Goal: Information Seeking & Learning: Compare options

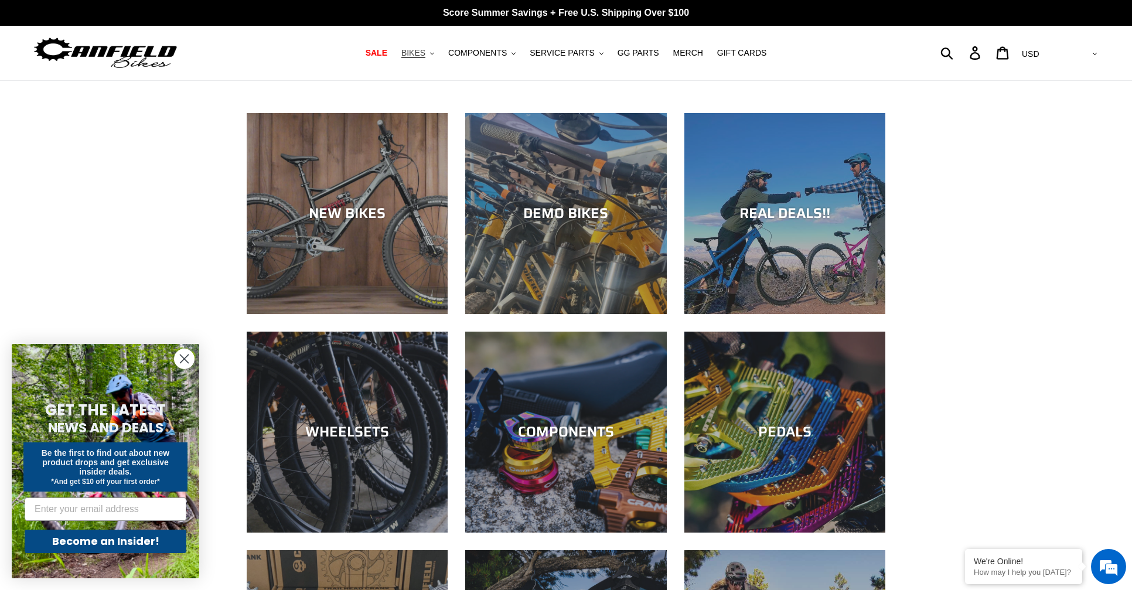
click at [416, 53] on span "BIKES" at bounding box center [413, 53] width 24 height 10
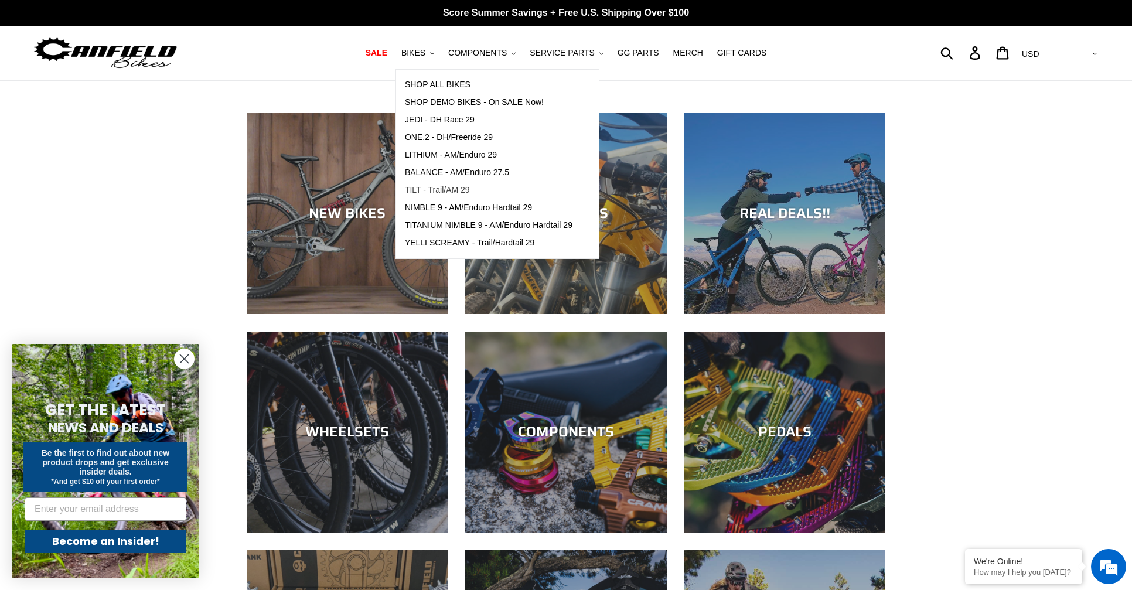
click at [429, 189] on span "TILT - Trail/AM 29" at bounding box center [437, 190] width 65 height 10
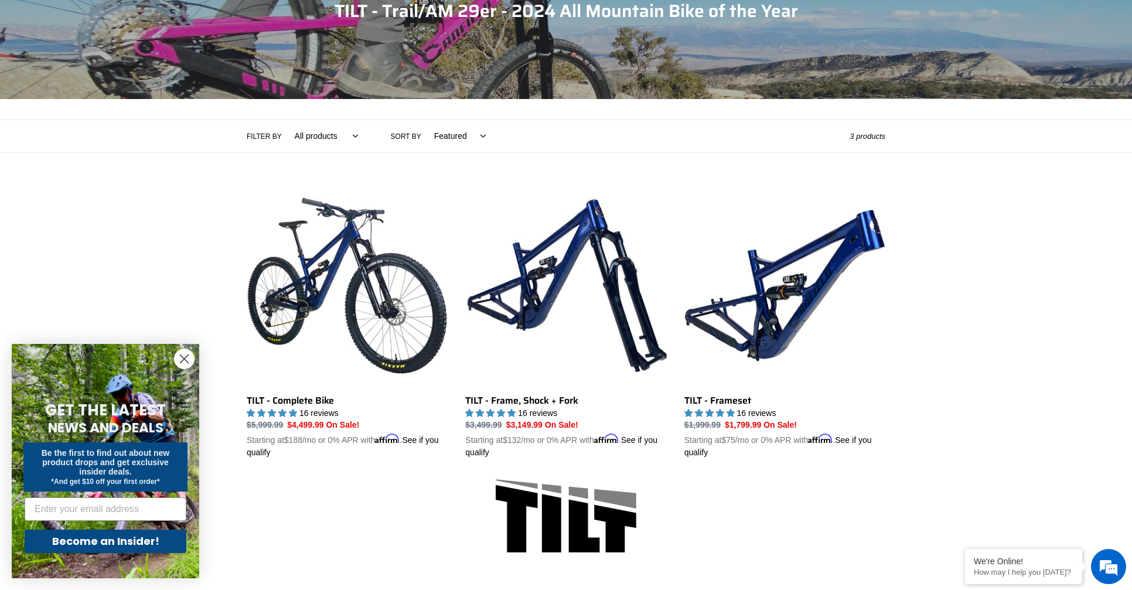
scroll to position [158, 0]
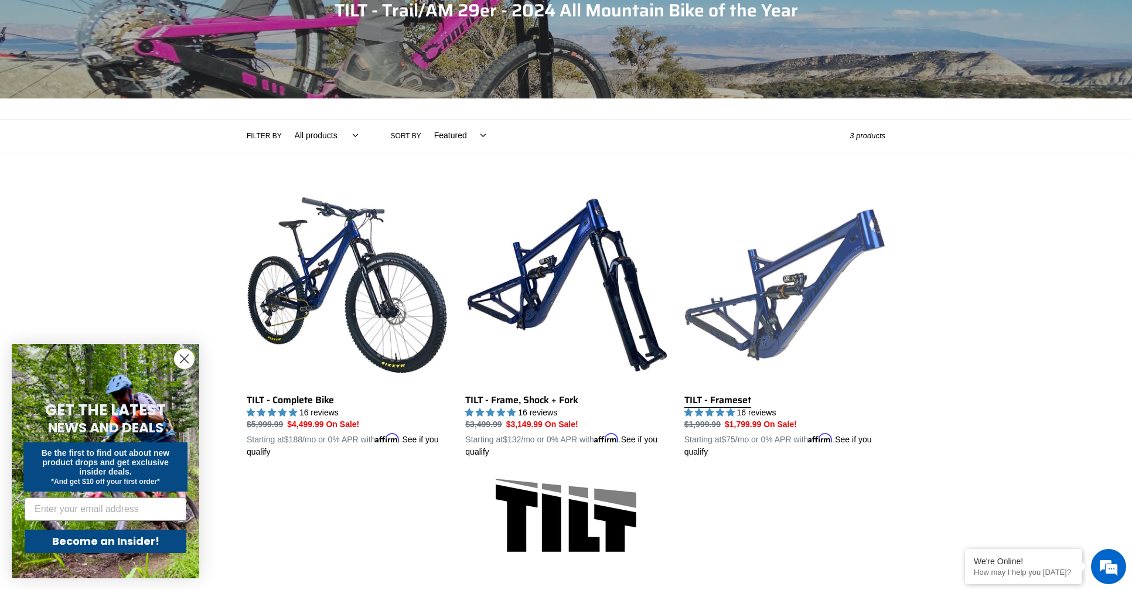
click at [773, 286] on link "TILT - Frameset" at bounding box center [784, 322] width 201 height 274
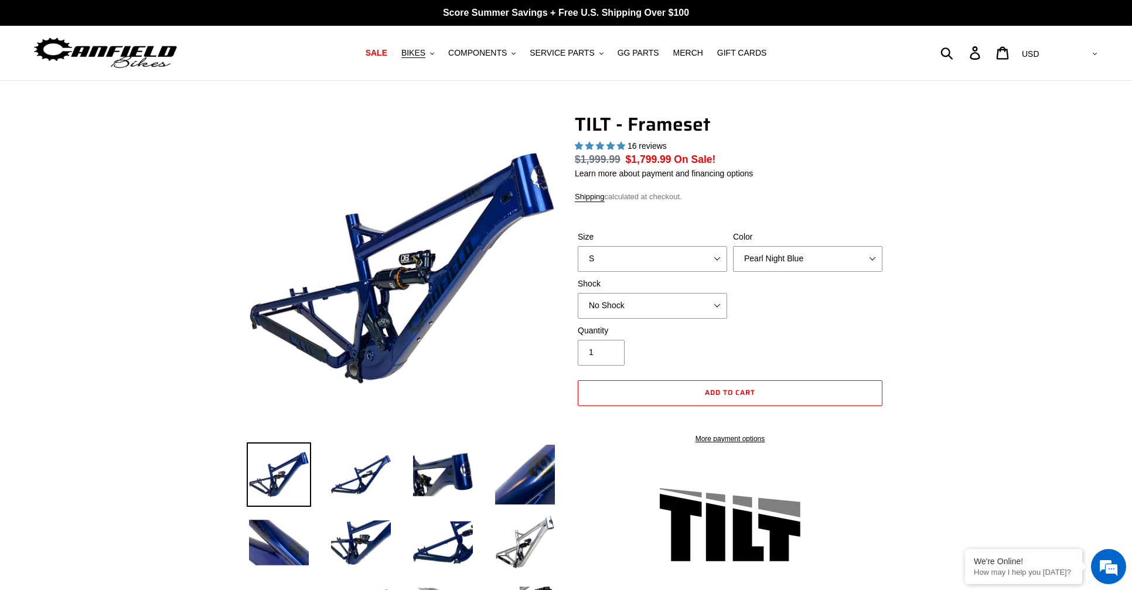
select select "highest-rating"
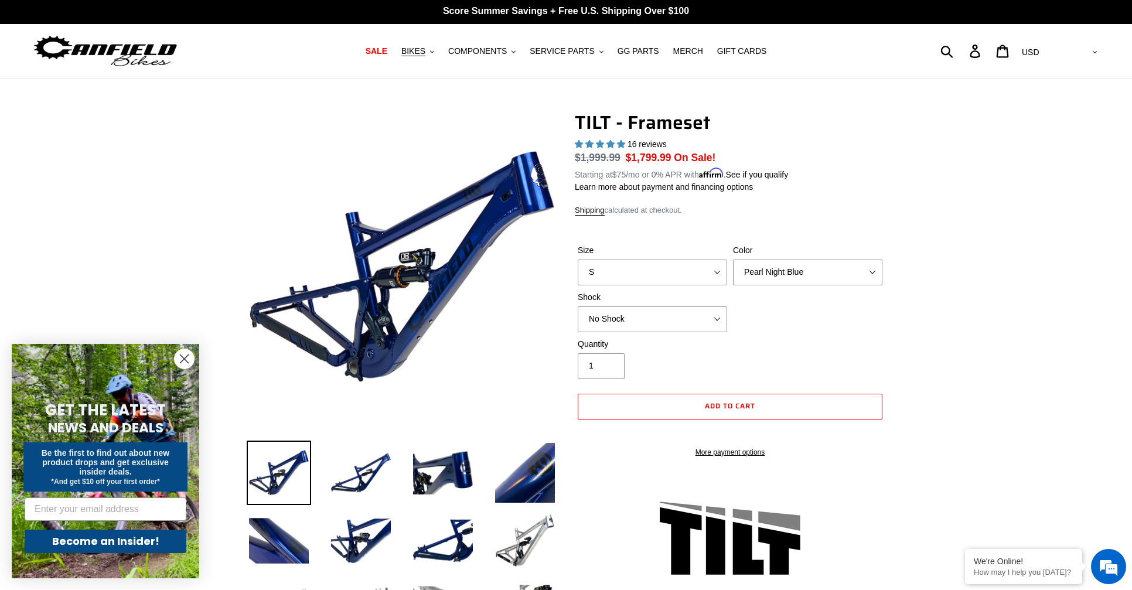
click at [672, 249] on label "Size" at bounding box center [652, 250] width 149 height 12
click at [672, 259] on select "S M L XL" at bounding box center [652, 272] width 149 height 26
select select "M"
select select "Stealth Silver"
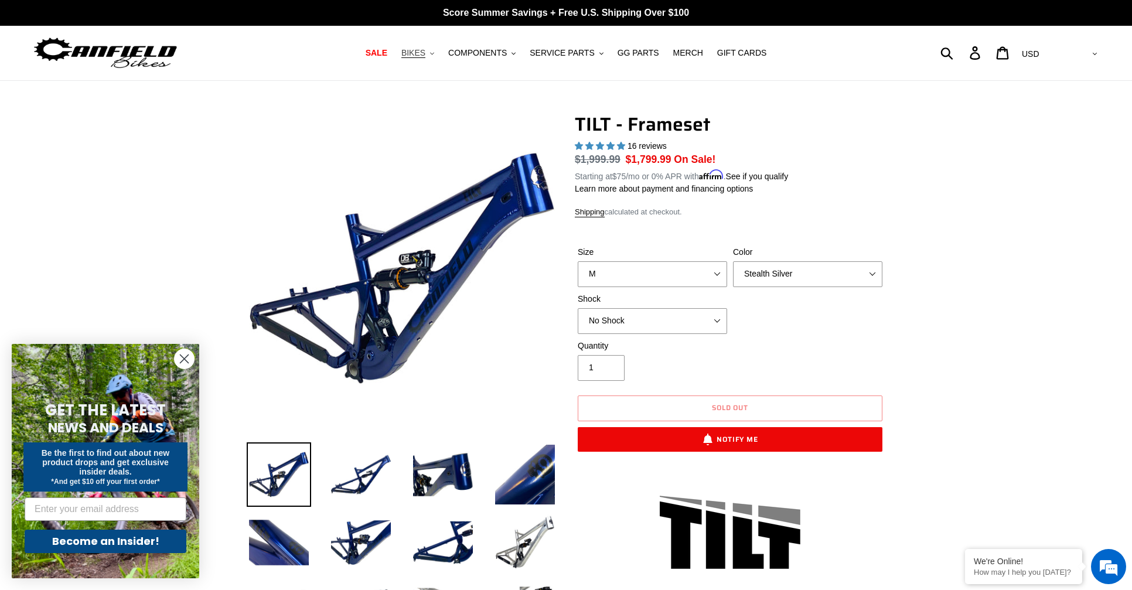
click at [425, 50] on span "BIKES" at bounding box center [413, 53] width 24 height 10
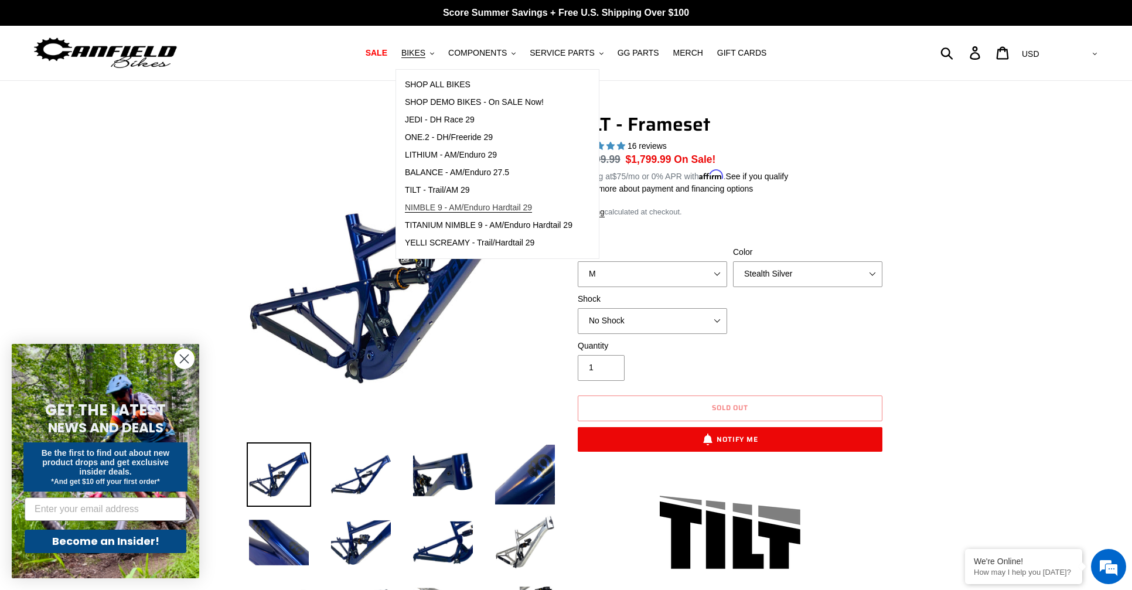
click at [439, 206] on span "NIMBLE 9 - AM/Enduro Hardtail 29" at bounding box center [468, 208] width 127 height 10
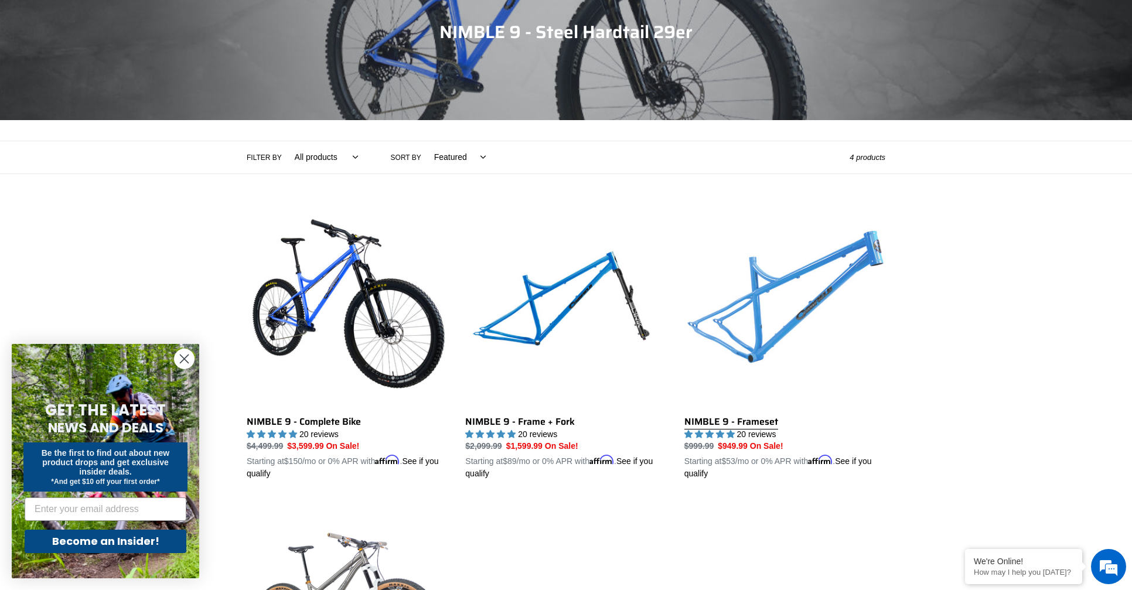
scroll to position [138, 0]
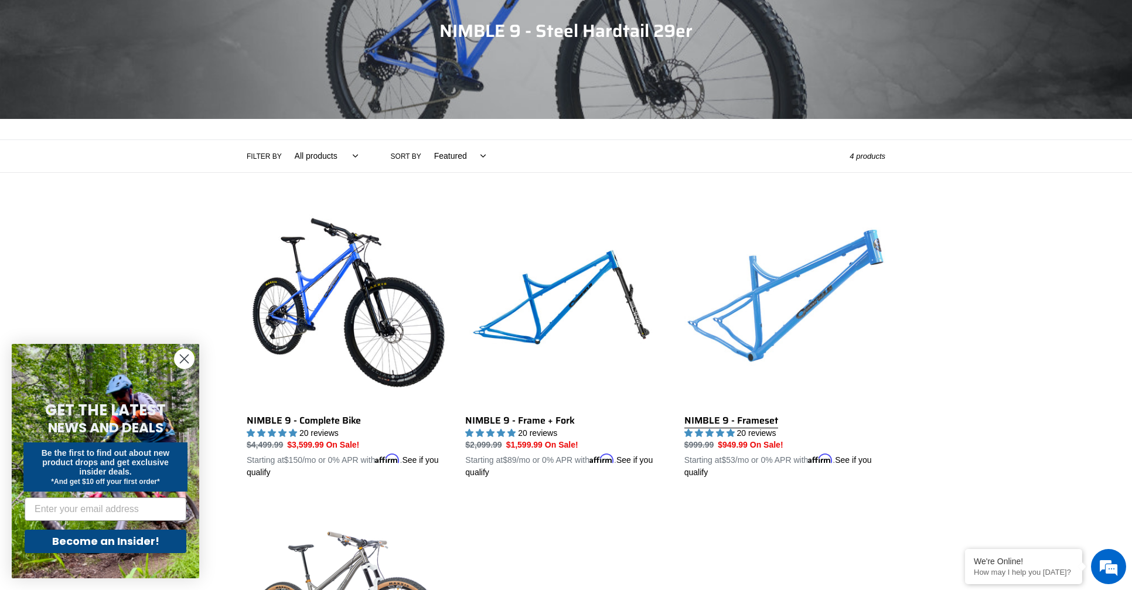
click at [776, 291] on link "NIMBLE 9 - Frameset" at bounding box center [784, 342] width 201 height 274
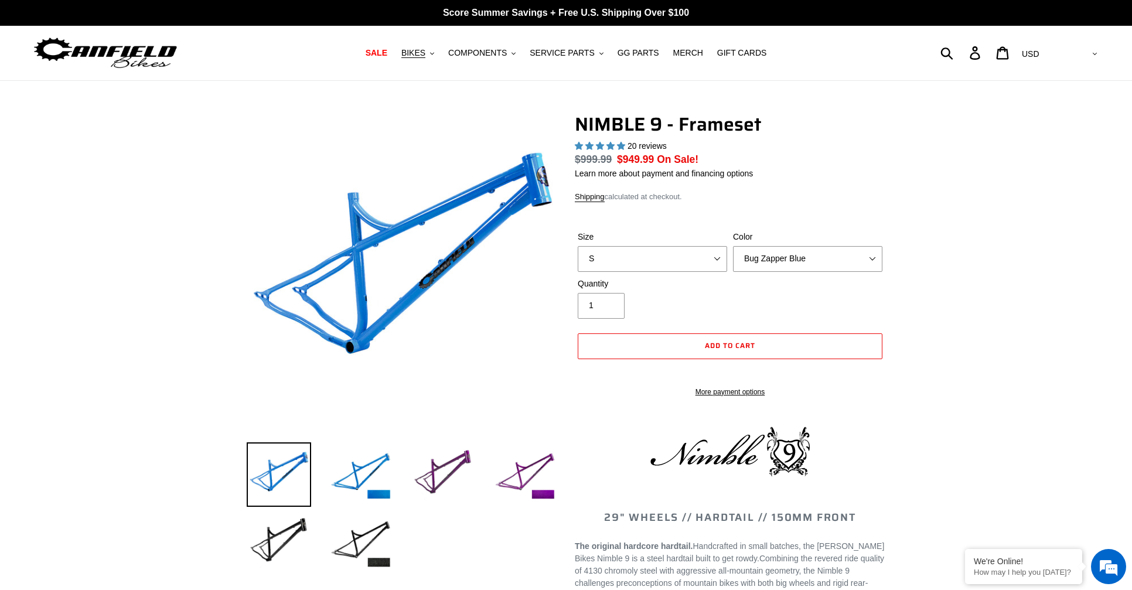
select select "highest-rating"
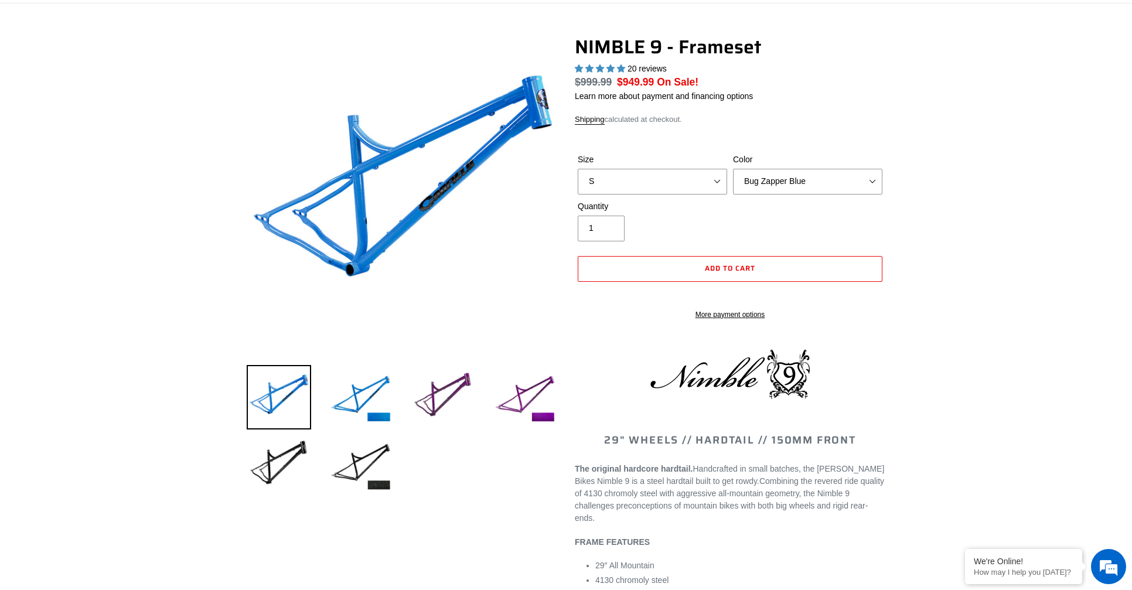
scroll to position [77, 0]
click at [702, 166] on label "Size" at bounding box center [652, 159] width 149 height 12
click at [702, 176] on select "S M L XL" at bounding box center [652, 182] width 149 height 26
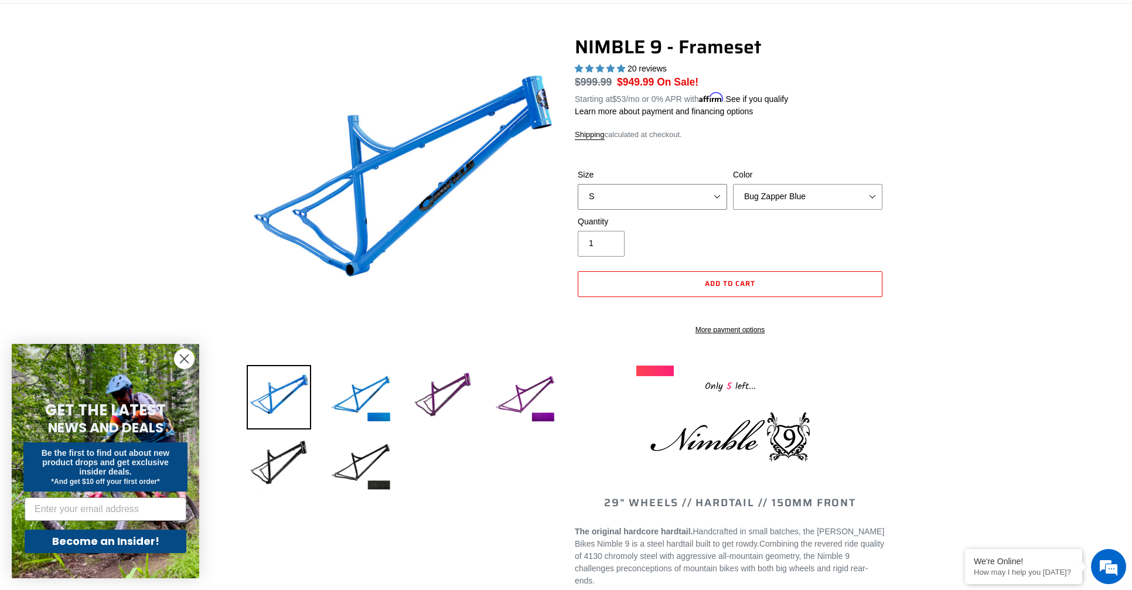
select select "M"
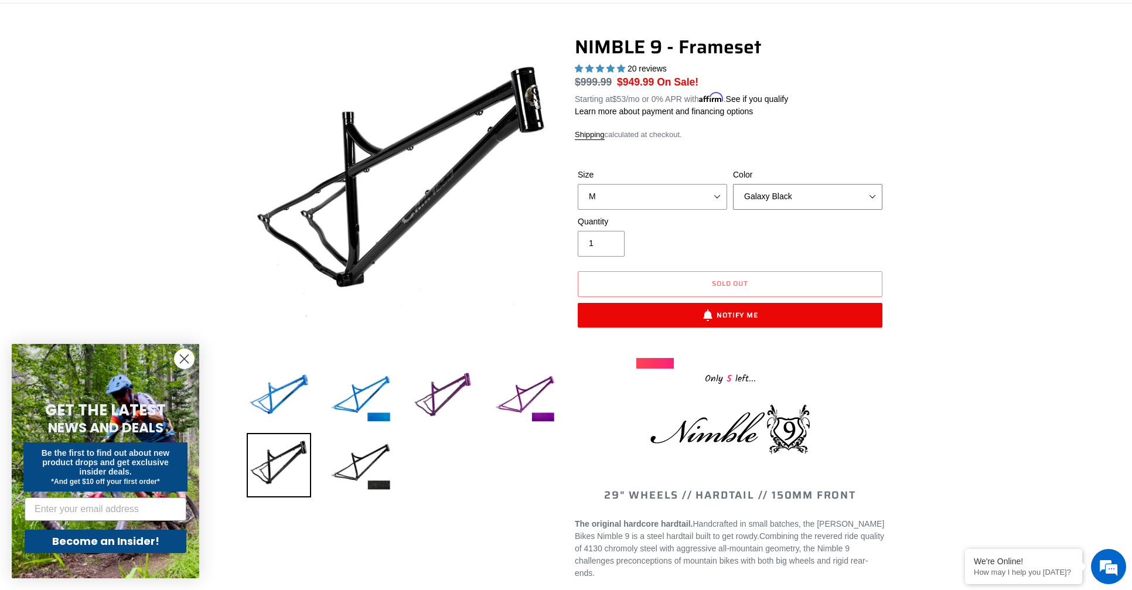
select select "Purple Haze -Sold Out"
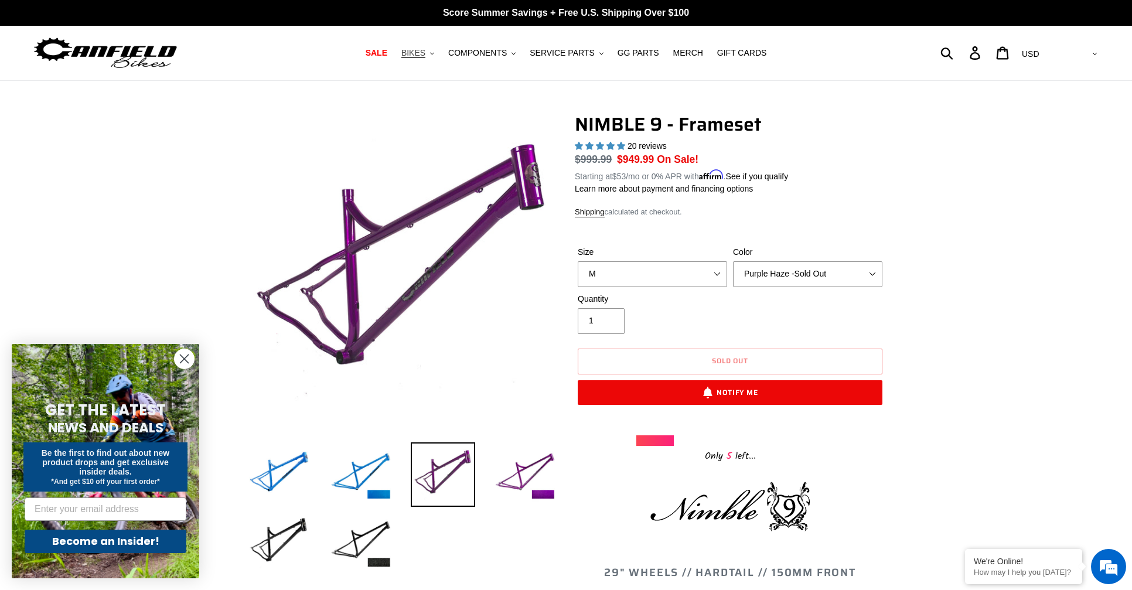
click at [418, 53] on span "BIKES" at bounding box center [413, 53] width 24 height 10
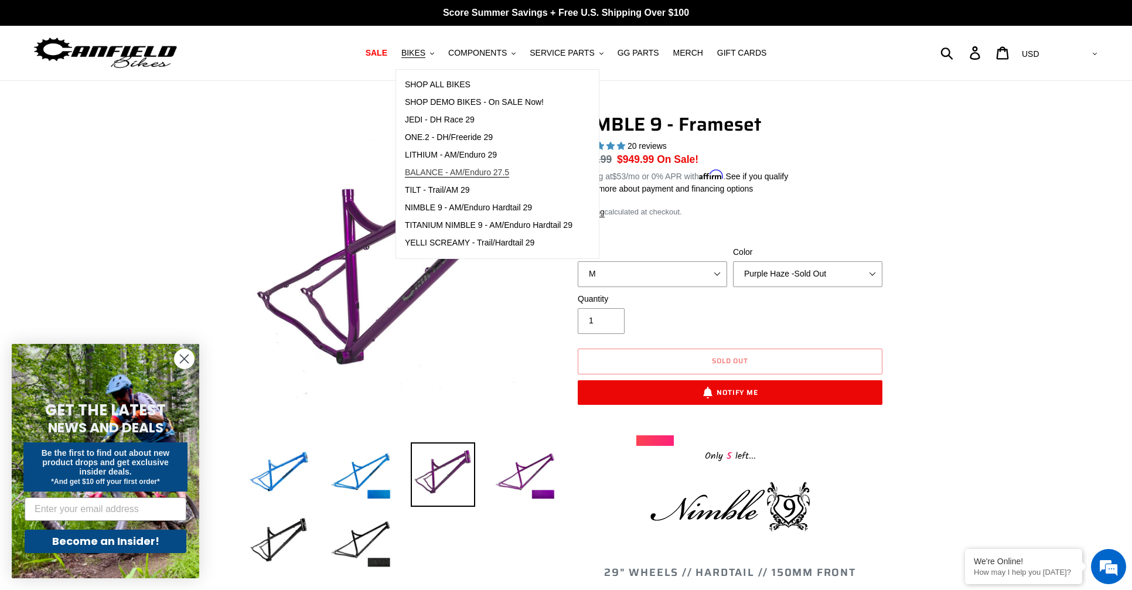
click at [441, 170] on span "BALANCE - AM/Enduro 27.5" at bounding box center [457, 173] width 104 height 10
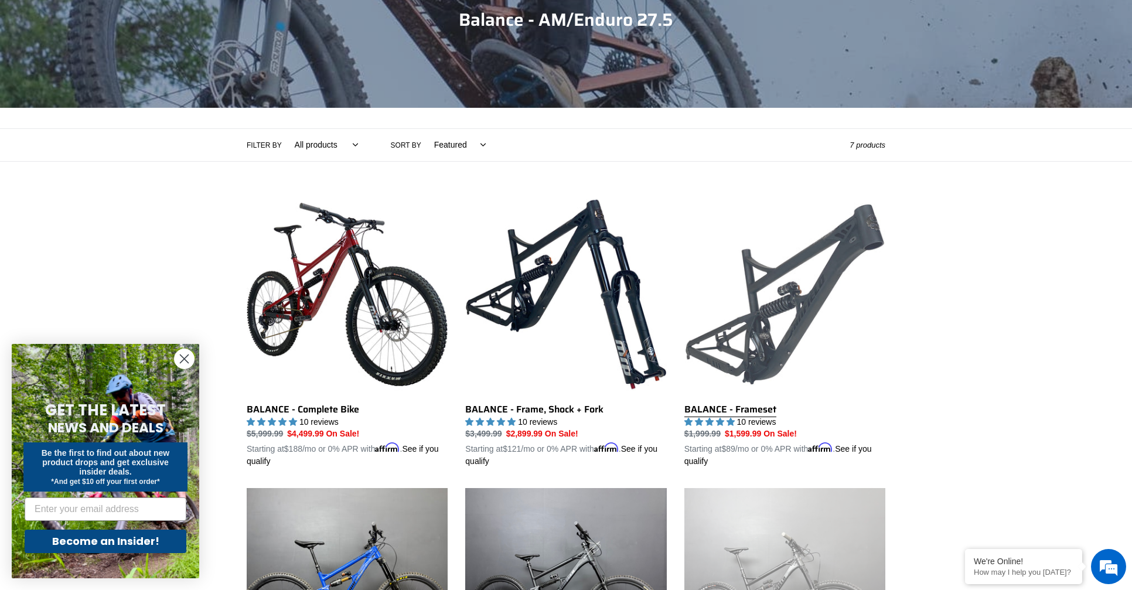
scroll to position [150, 0]
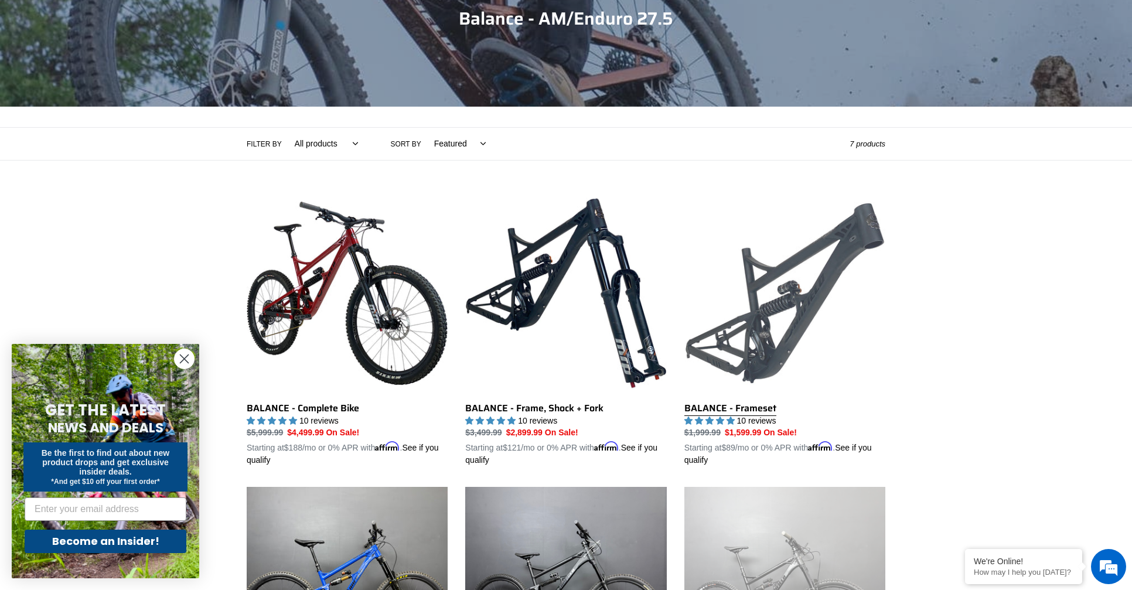
click at [811, 256] on link "BALANCE - Frameset" at bounding box center [784, 330] width 201 height 274
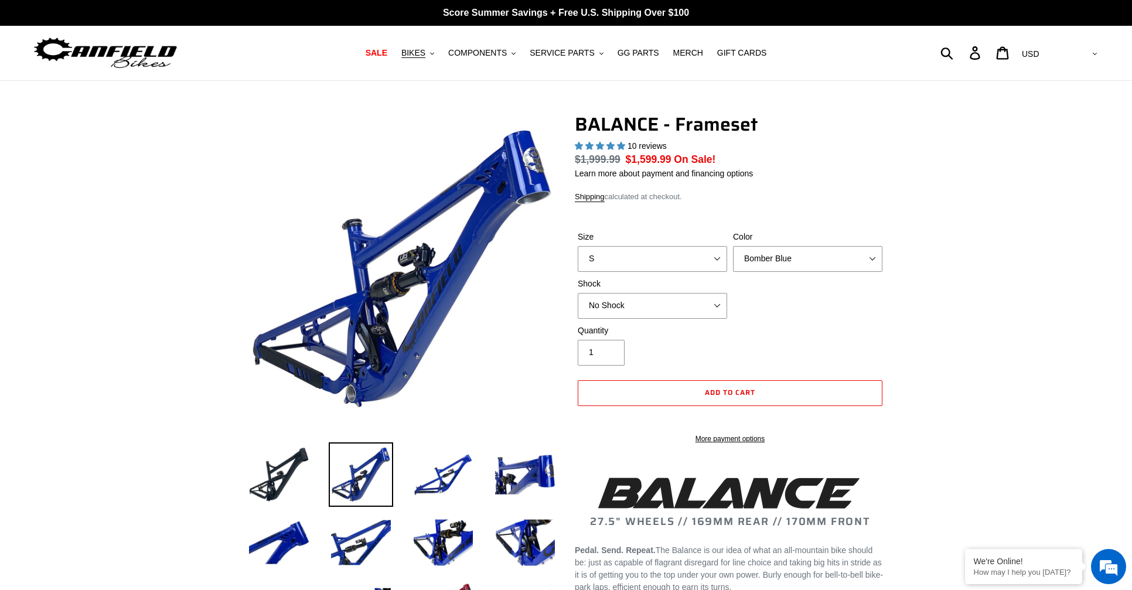
select select "highest-rating"
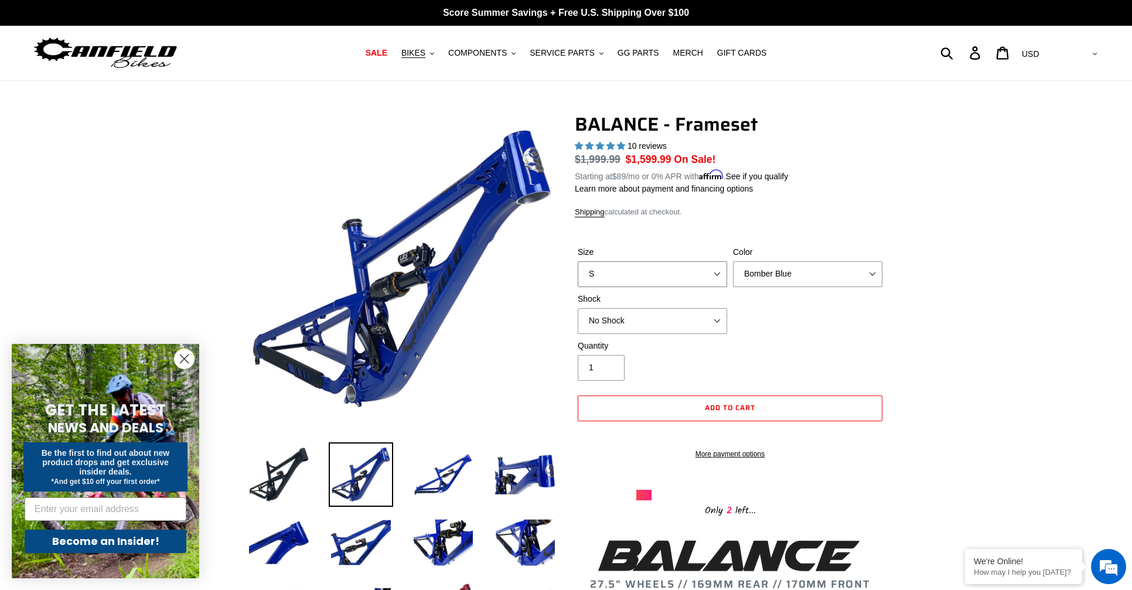
select select "M"
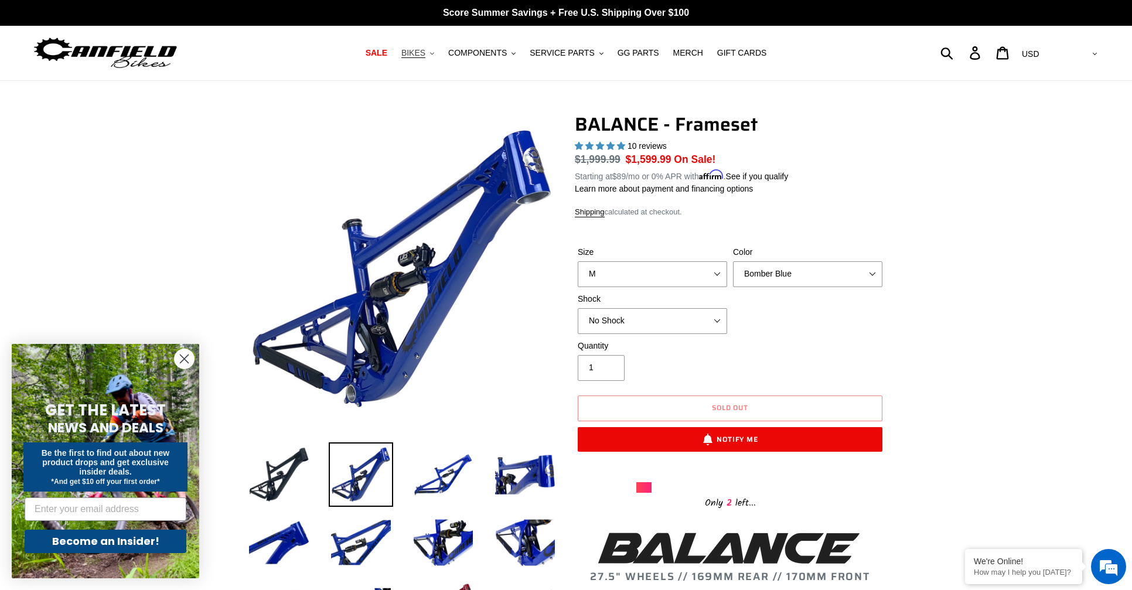
click at [425, 53] on span "BIKES" at bounding box center [413, 53] width 24 height 10
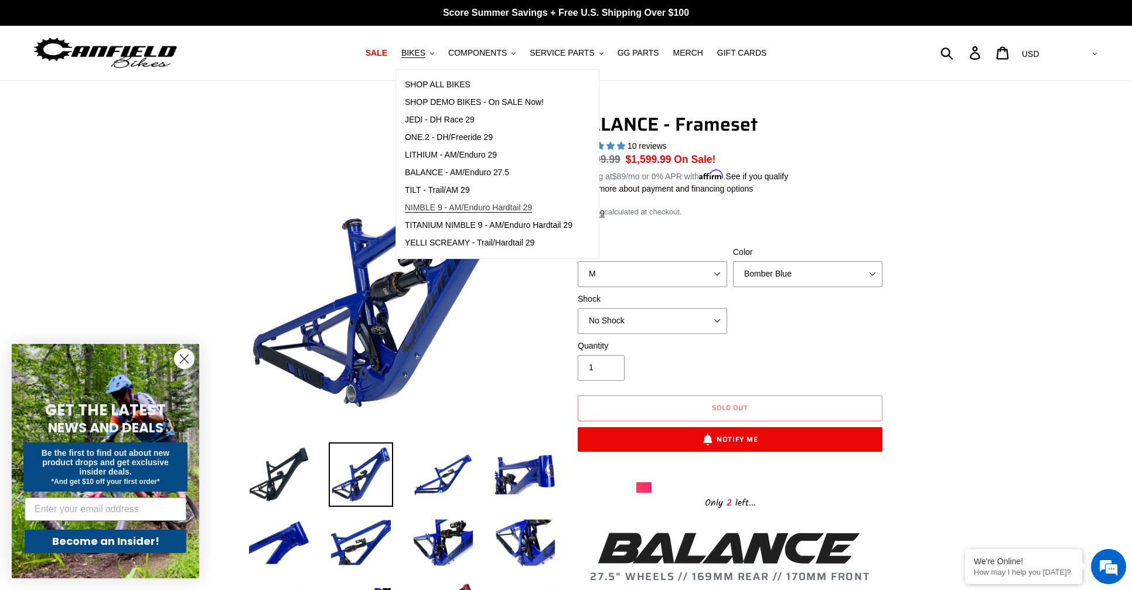
click at [439, 207] on span "NIMBLE 9 - AM/Enduro Hardtail 29" at bounding box center [468, 208] width 127 height 10
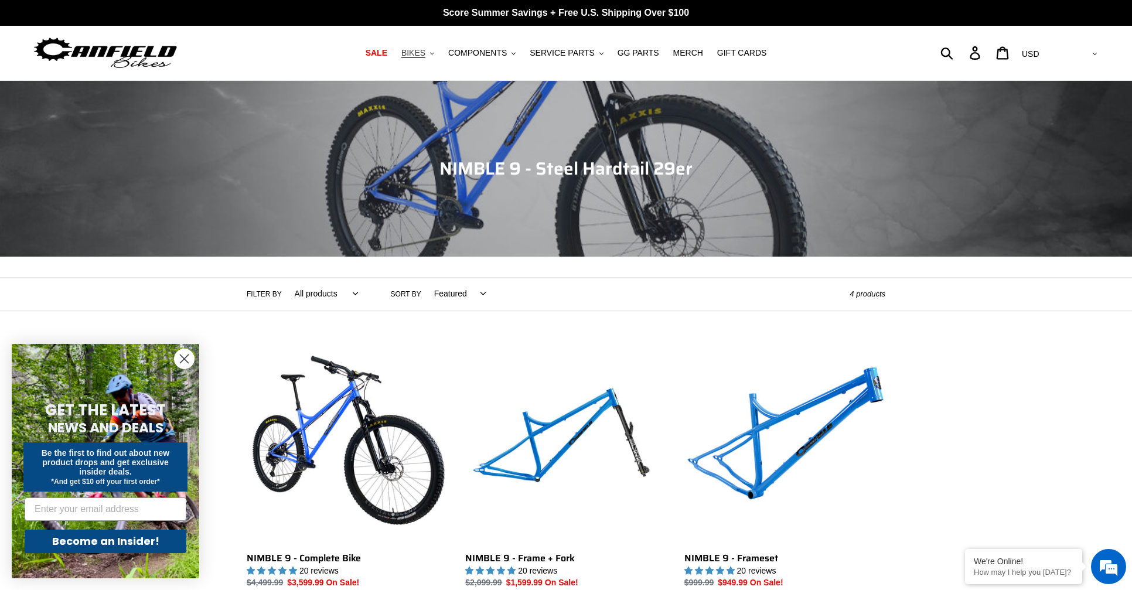
click at [416, 49] on span "BIKES" at bounding box center [413, 53] width 24 height 10
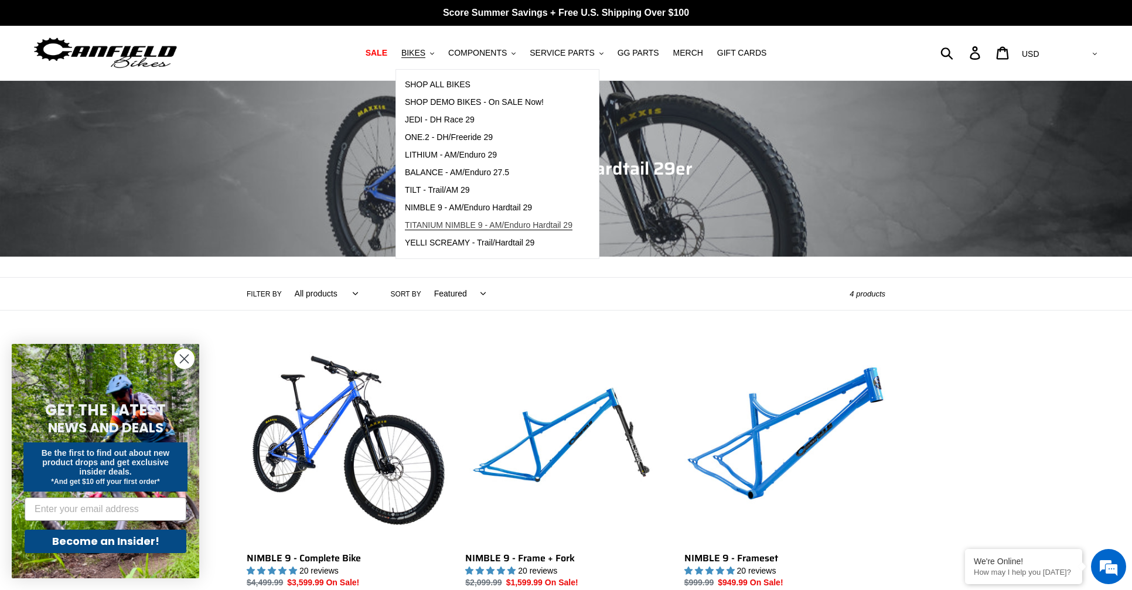
click at [431, 223] on span "TITANIUM NIMBLE 9 - AM/Enduro Hardtail 29" at bounding box center [489, 225] width 168 height 10
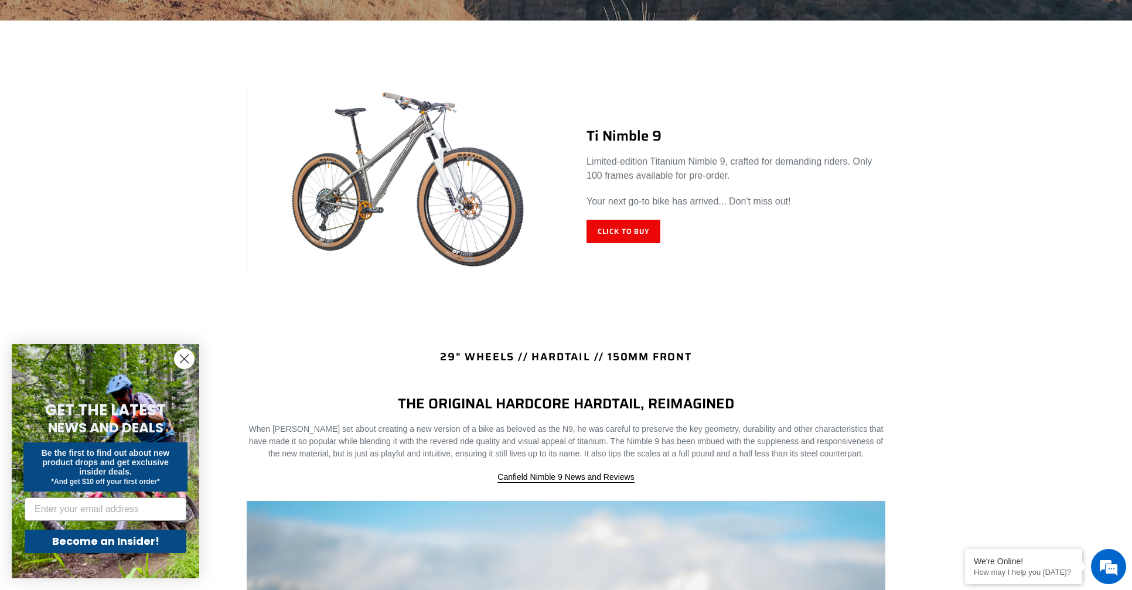
scroll to position [498, 0]
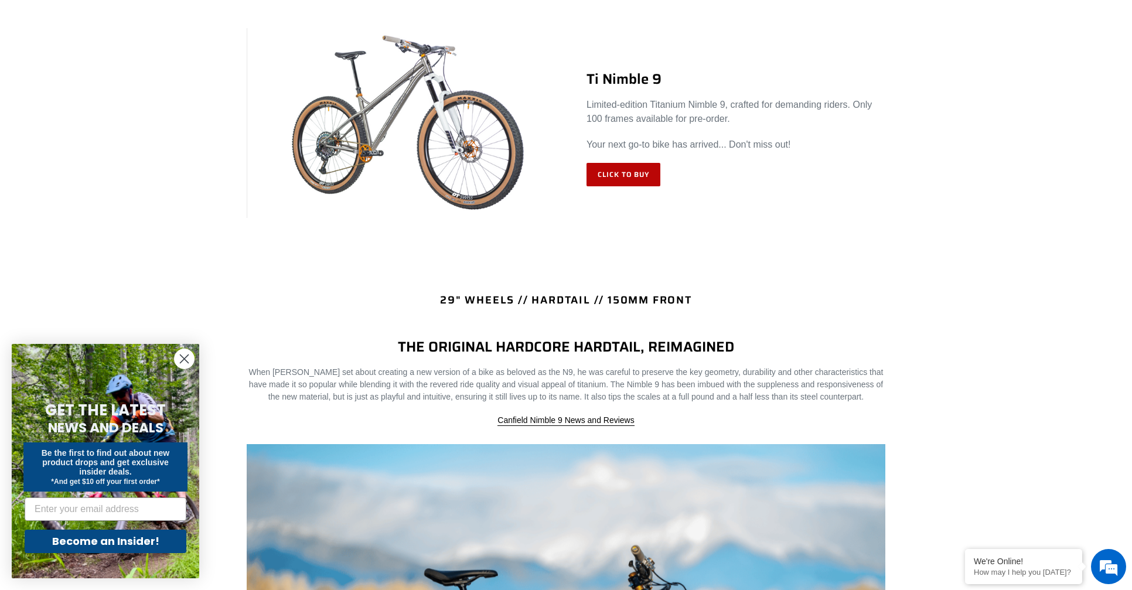
click at [643, 171] on link "Click to Buy" at bounding box center [623, 174] width 74 height 23
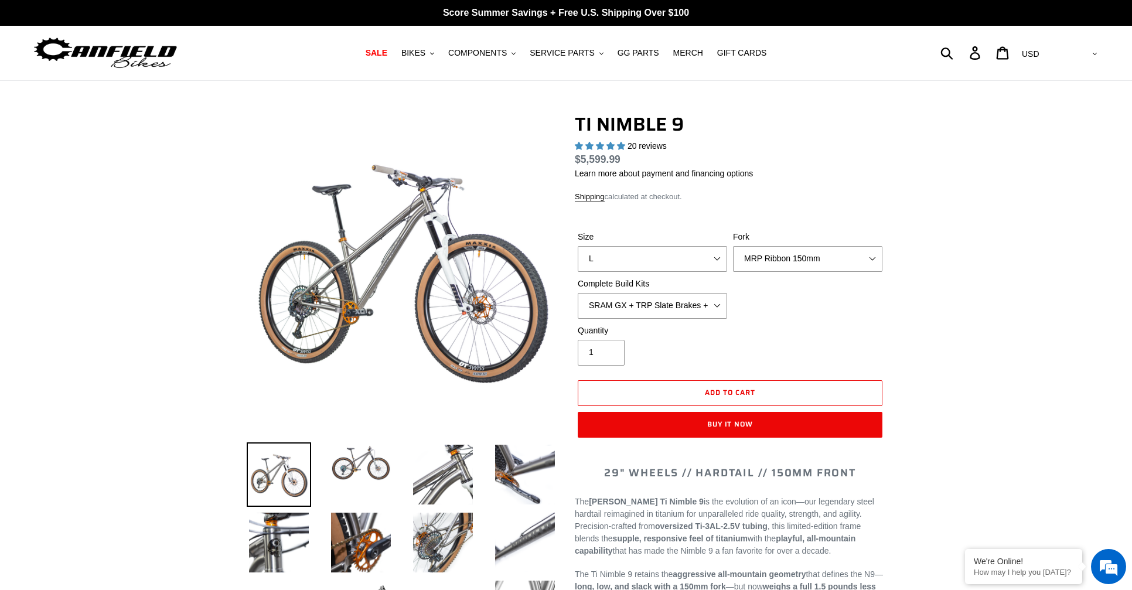
select select "highest-rating"
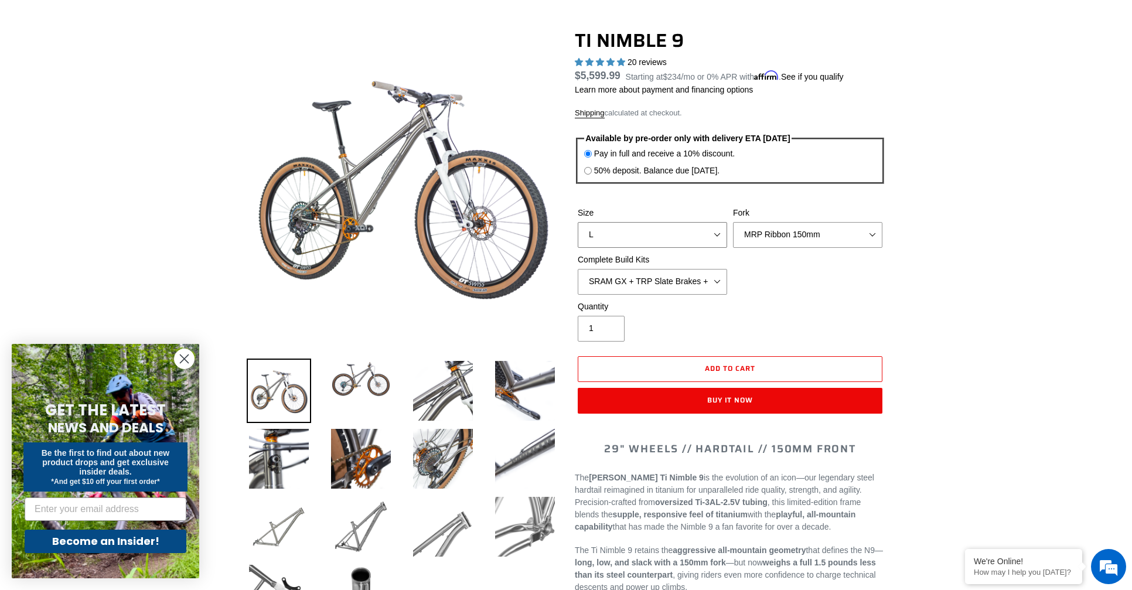
scroll to position [83, 0]
select select "M"
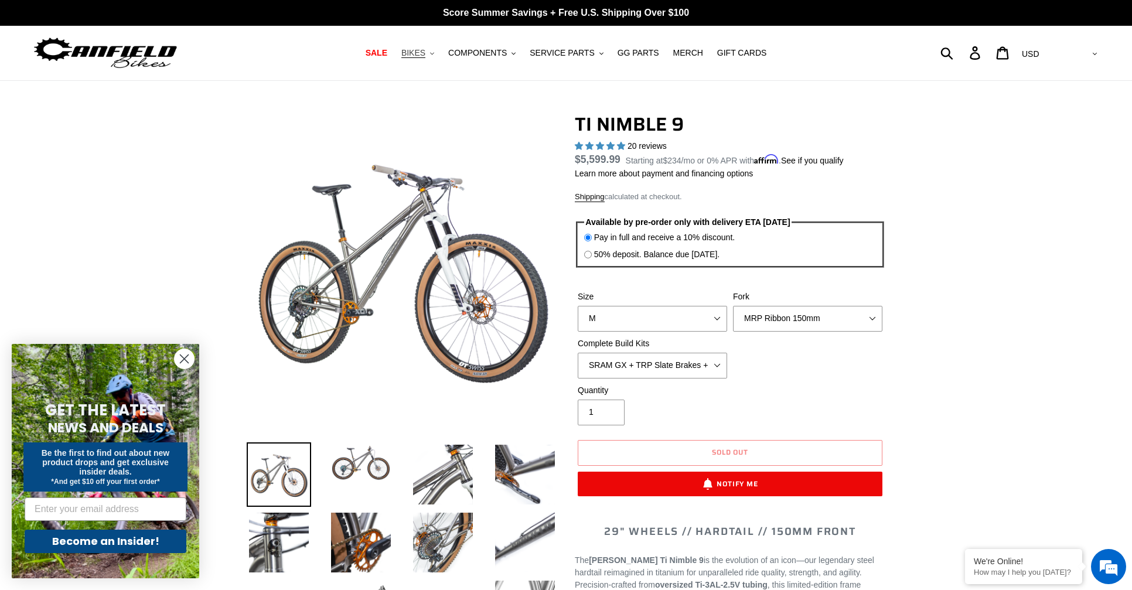
click at [418, 52] on span "BIKES" at bounding box center [413, 53] width 24 height 10
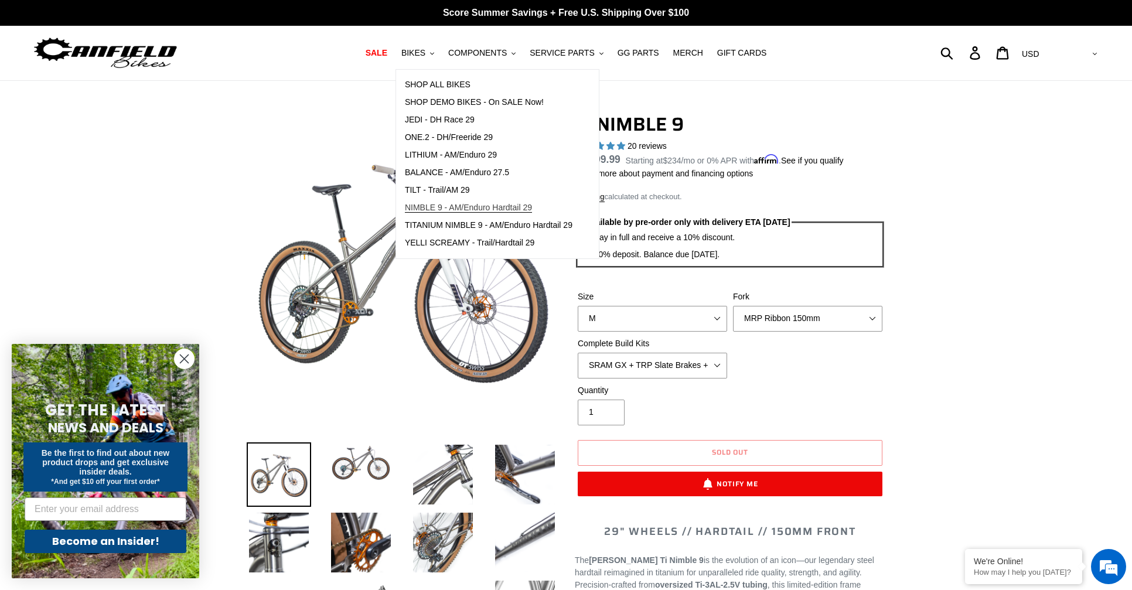
click at [441, 203] on span "NIMBLE 9 - AM/Enduro Hardtail 29" at bounding box center [468, 208] width 127 height 10
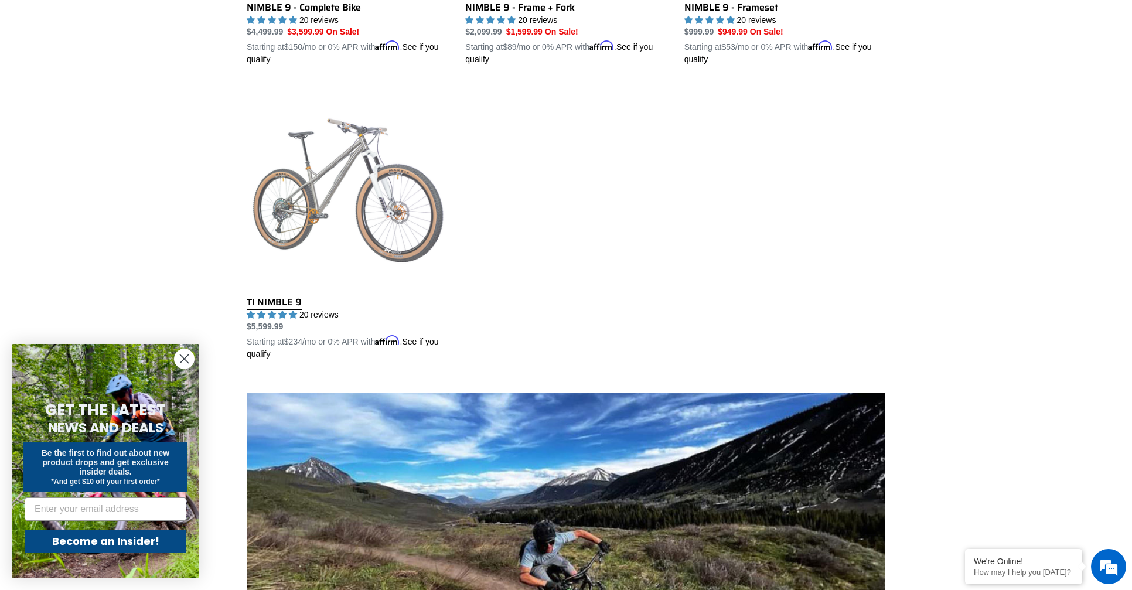
scroll to position [551, 0]
click at [349, 178] on link "TI NIMBLE 9" at bounding box center [347, 223] width 201 height 274
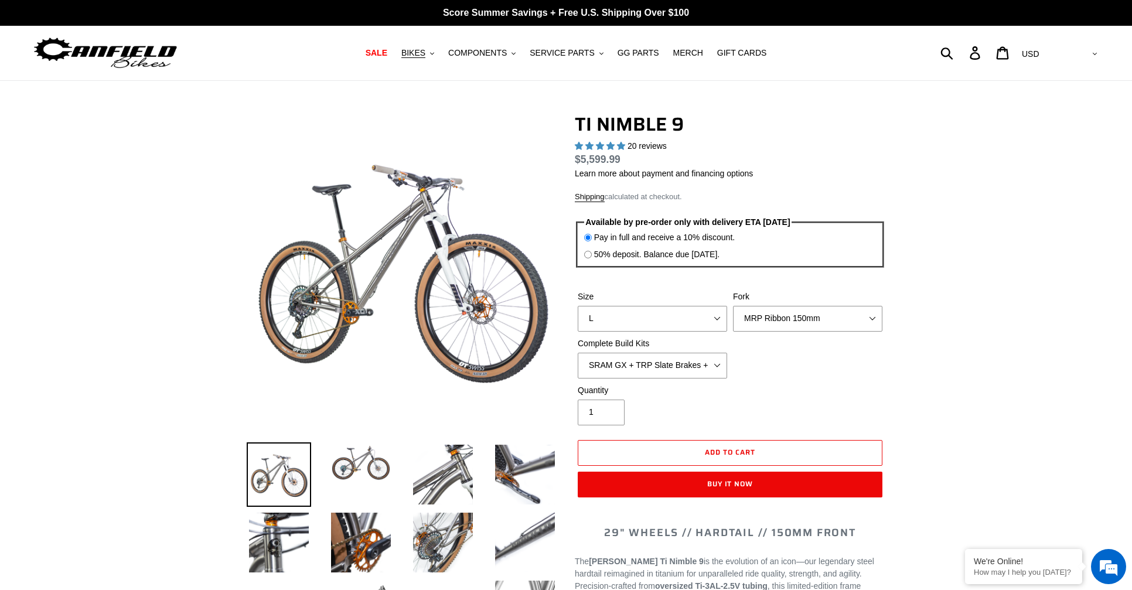
select select "highest-rating"
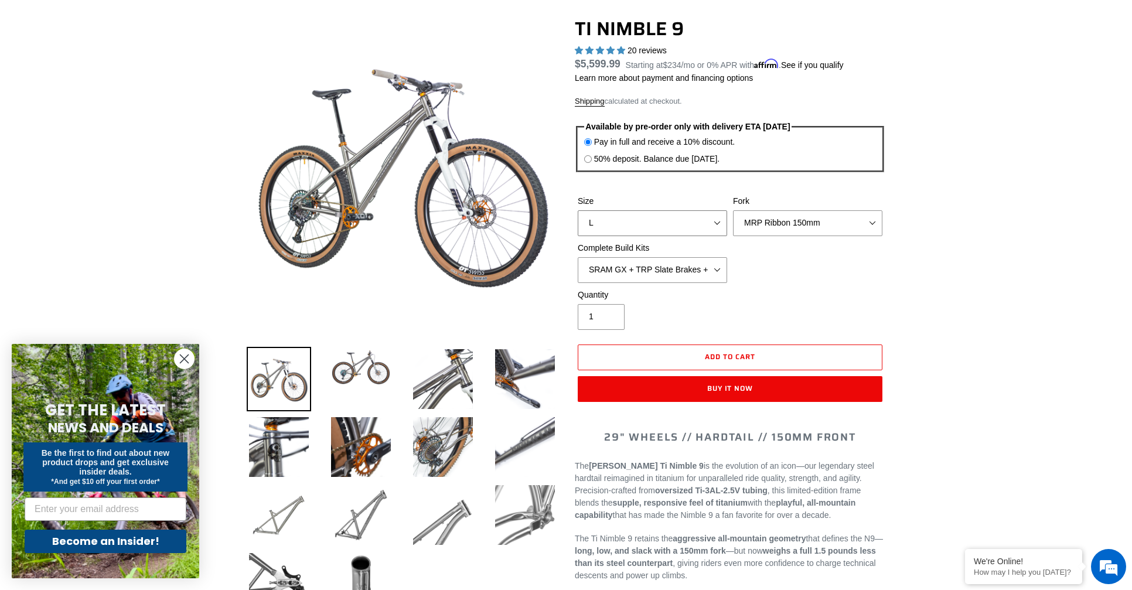
select select "M"
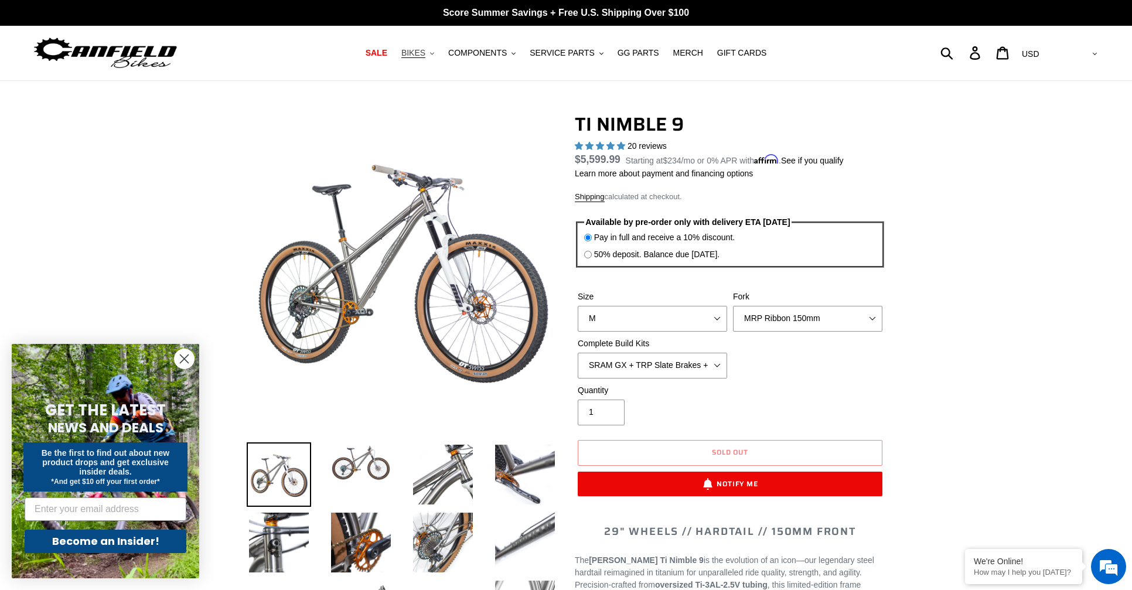
click at [418, 51] on span "BIKES" at bounding box center [413, 53] width 24 height 10
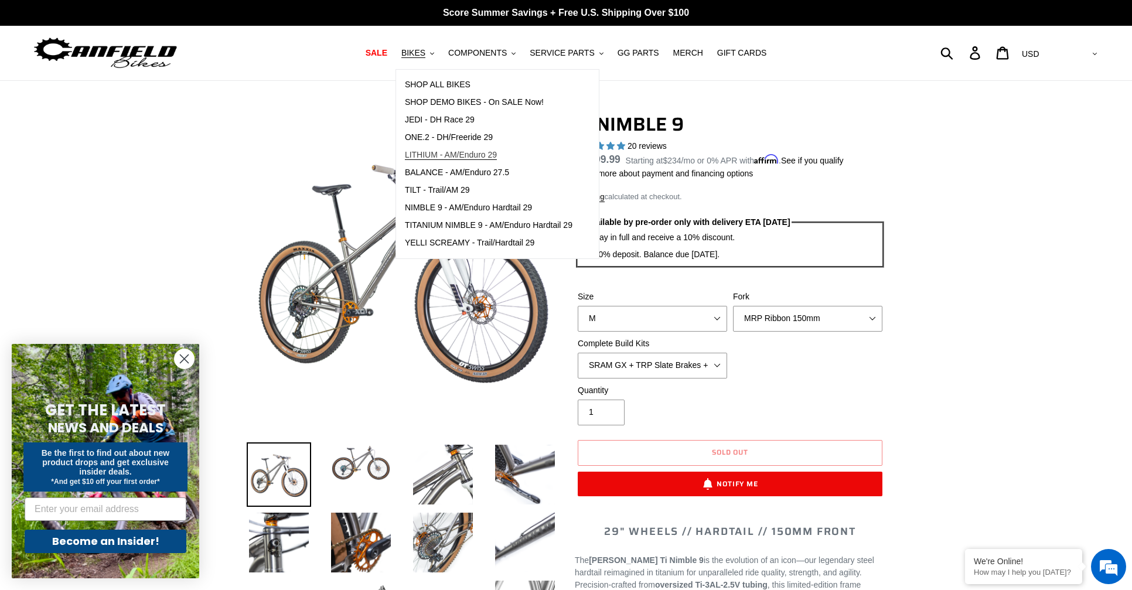
click at [437, 155] on span "LITHIUM - AM/Enduro 29" at bounding box center [451, 155] width 92 height 10
